Goal: Task Accomplishment & Management: Manage account settings

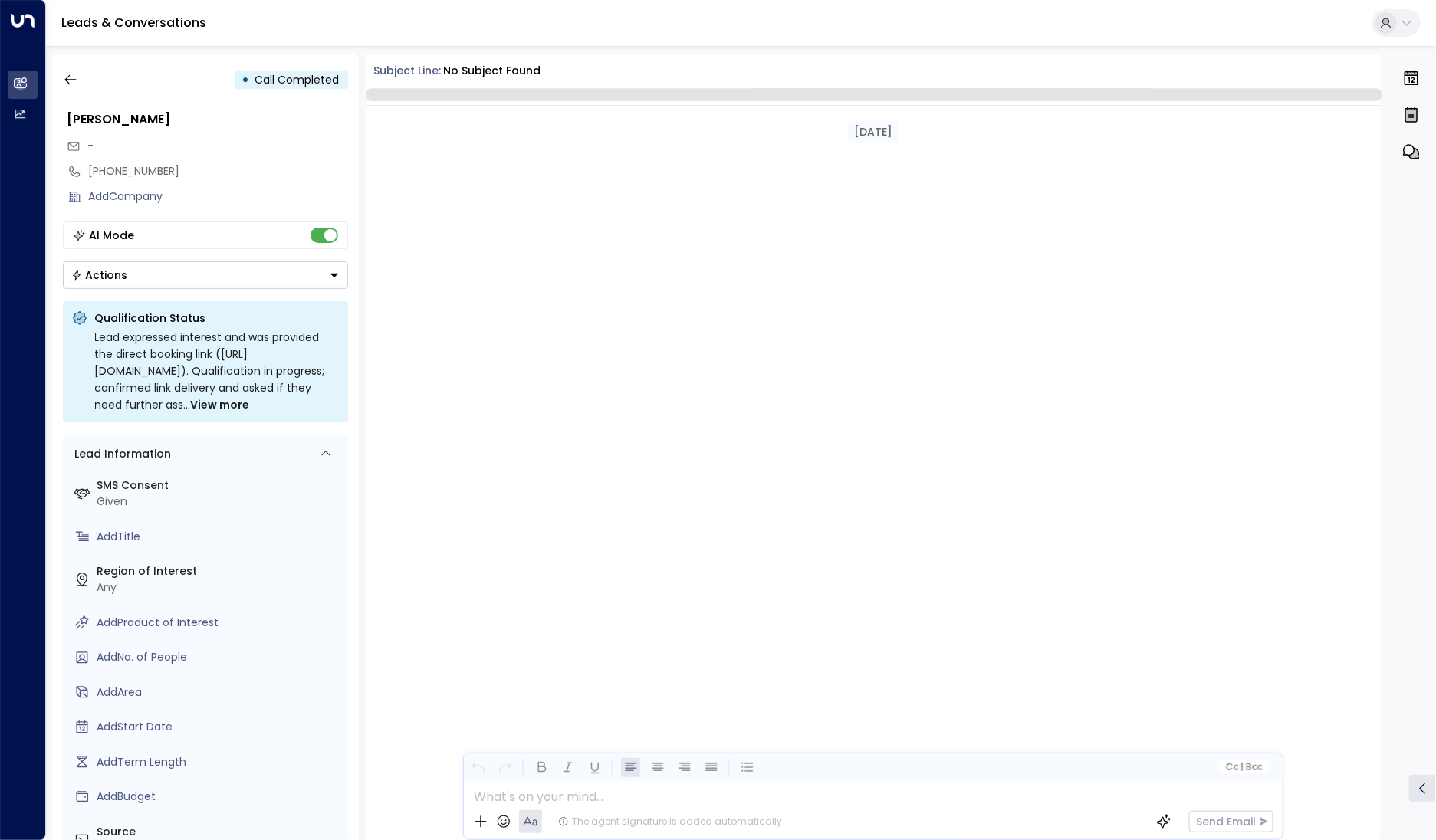
scroll to position [895, 0]
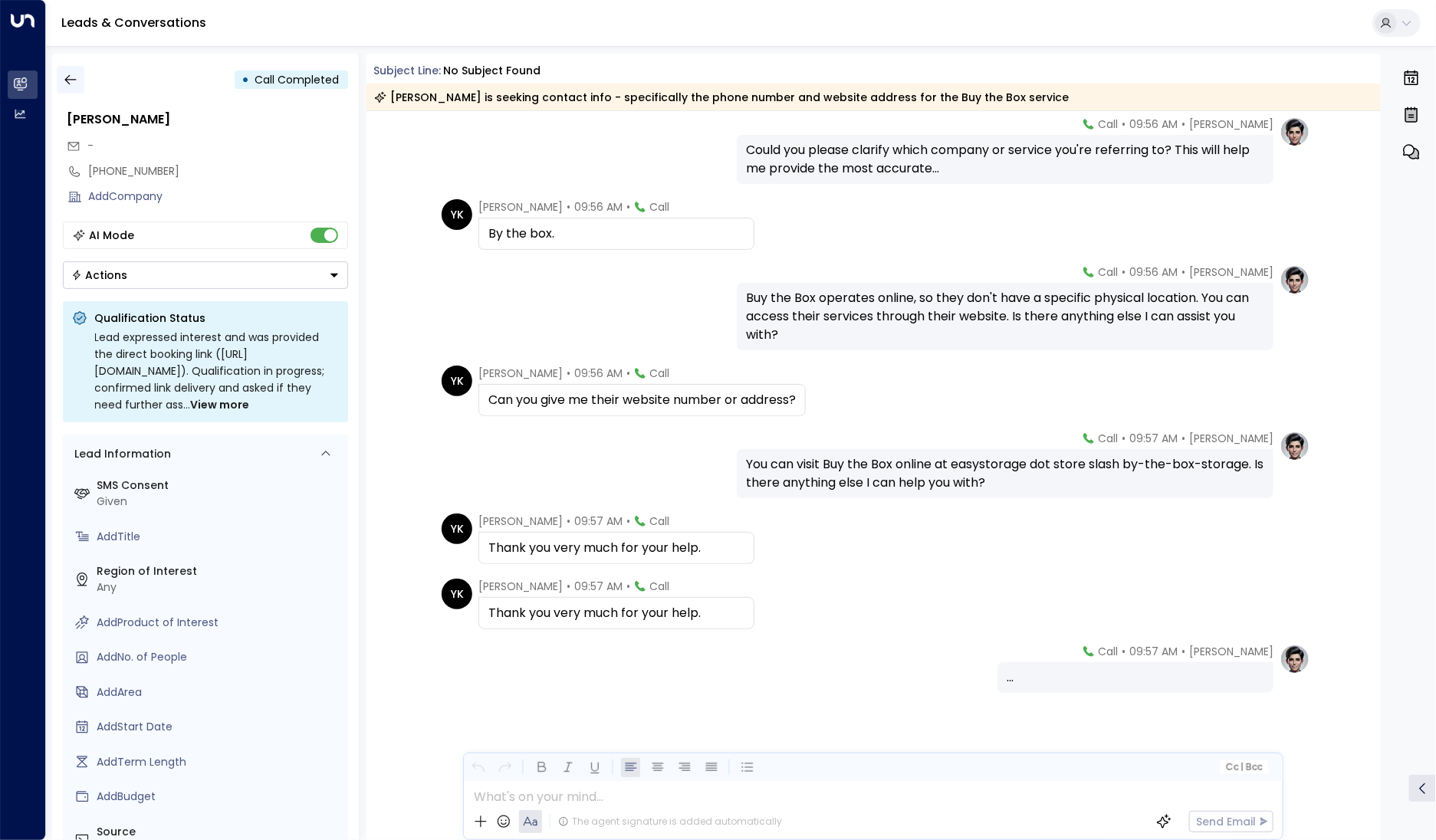
click at [72, 86] on icon "button" at bounding box center [71, 79] width 15 height 15
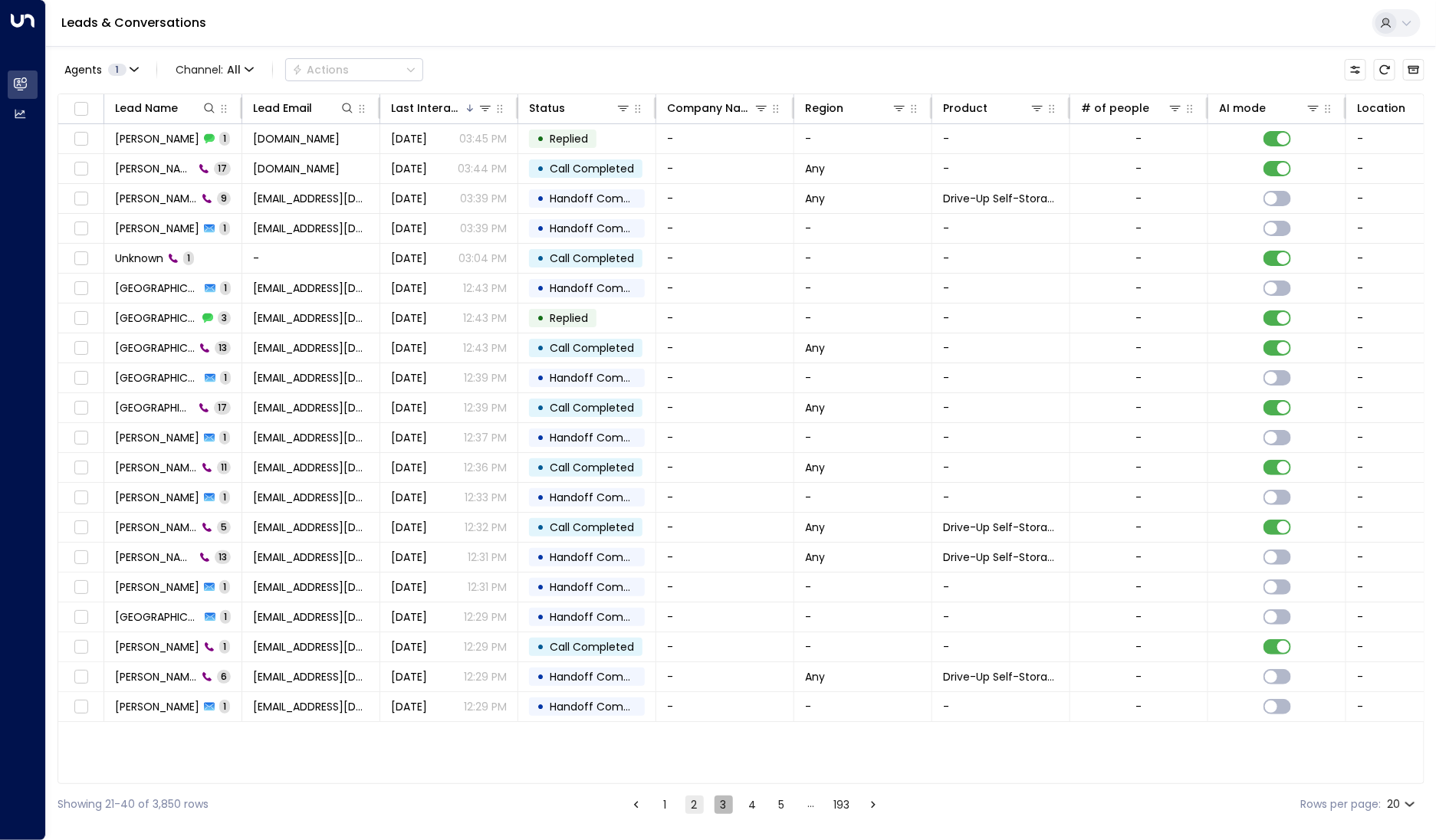
click at [719, 807] on button "3" at bounding box center [724, 805] width 19 height 19
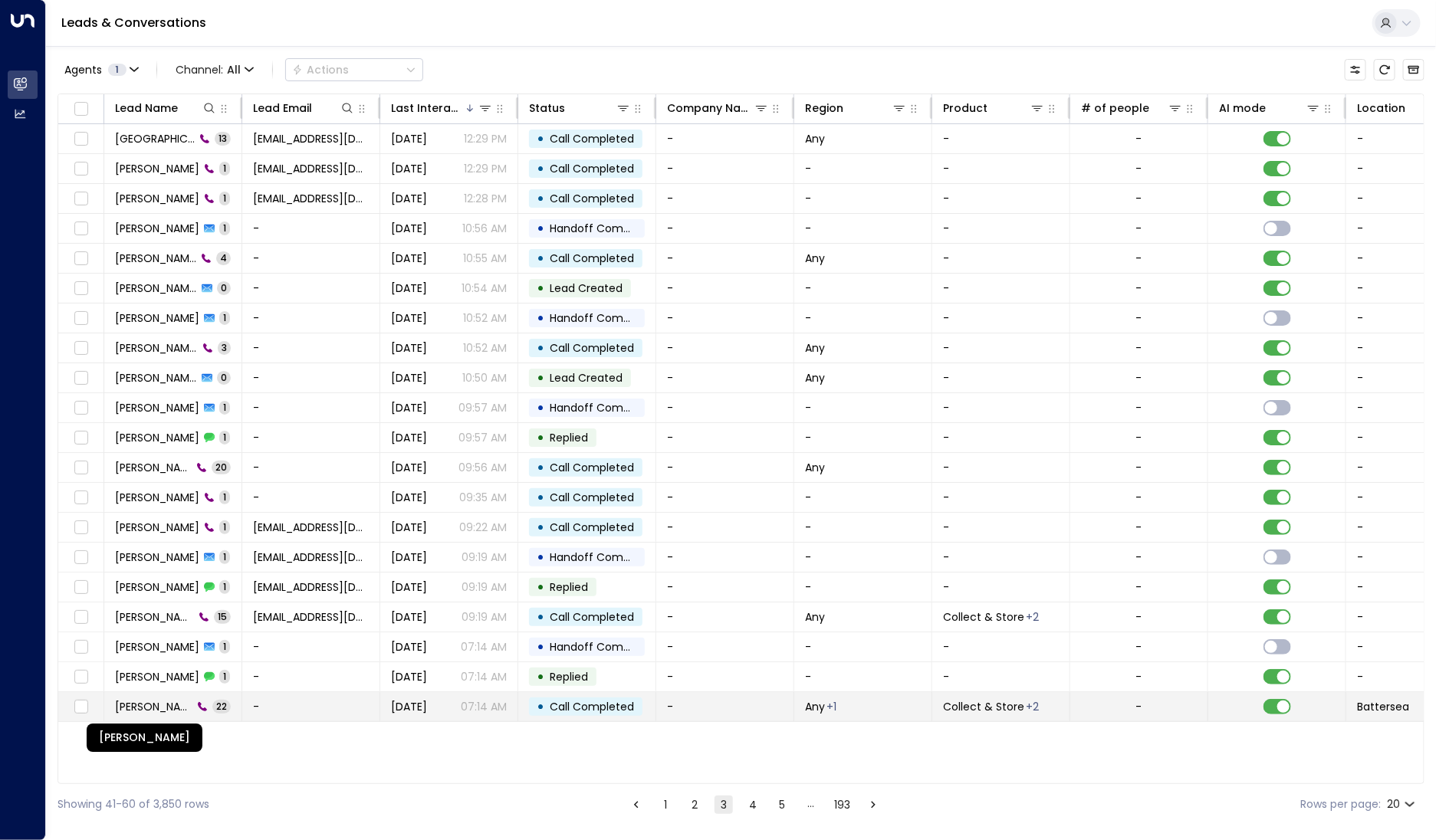
click at [172, 702] on span "[PERSON_NAME]" at bounding box center [154, 706] width 77 height 15
